Goal: Find specific page/section: Find specific page/section

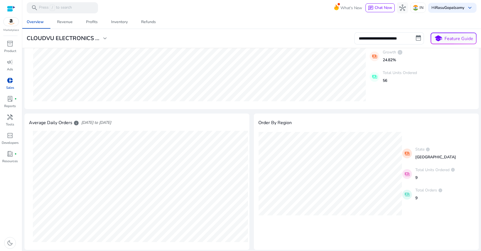
scroll to position [29, 0]
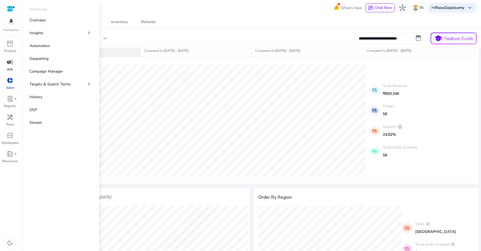
click at [9, 64] on span "campaign" at bounding box center [10, 62] width 7 height 7
